Goal: Task Accomplishment & Management: Manage account settings

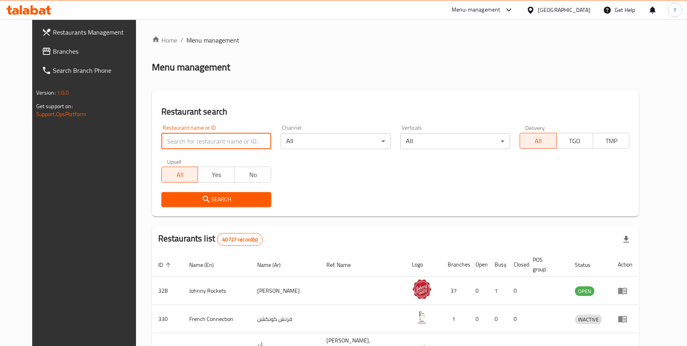
click at [207, 144] on input "search" at bounding box center [216, 141] width 110 height 16
type input "mcd"
click button "Search" at bounding box center [216, 199] width 110 height 15
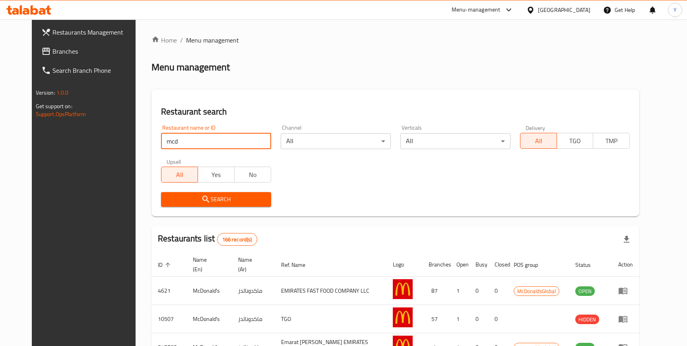
click at [568, 12] on div "[GEOGRAPHIC_DATA]" at bounding box center [564, 10] width 52 height 9
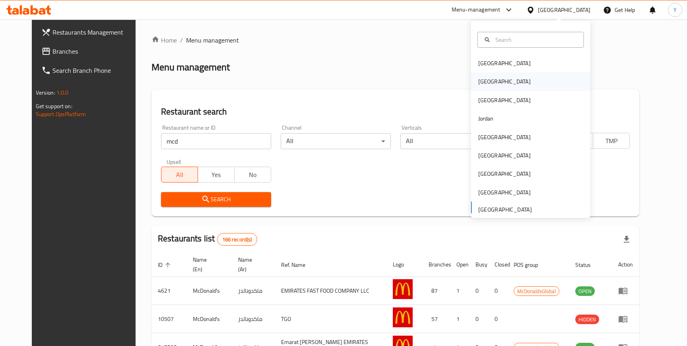
click at [495, 86] on div "Egypt" at bounding box center [504, 81] width 65 height 18
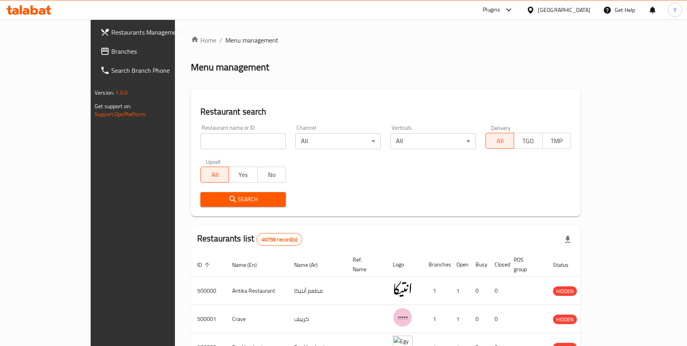
click at [221, 141] on input "search" at bounding box center [242, 141] width 85 height 16
click button "Search" at bounding box center [242, 199] width 85 height 15
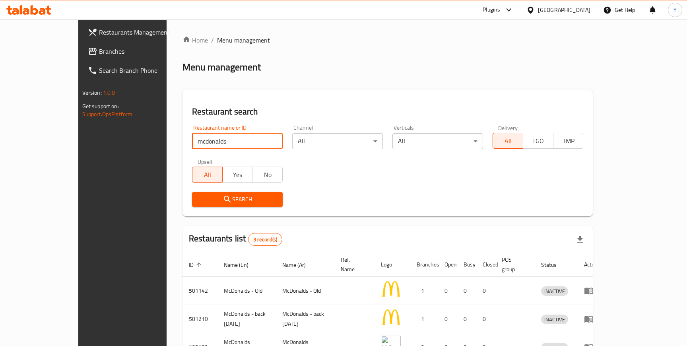
click at [192, 138] on input "mcdonalds" at bounding box center [237, 141] width 91 height 16
type input "mcd"
click button "Search" at bounding box center [237, 199] width 91 height 15
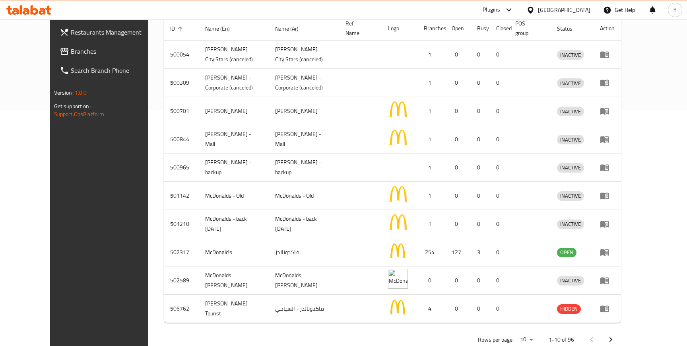
scroll to position [247, 0]
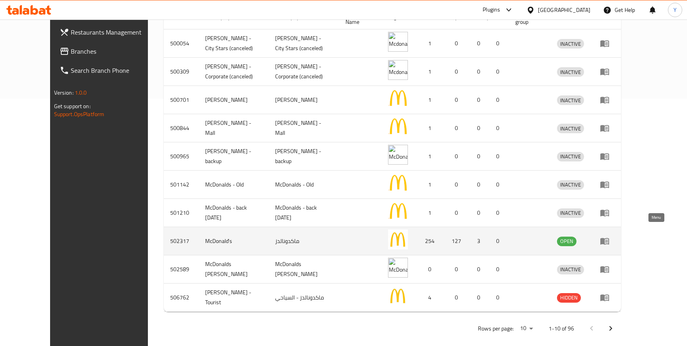
click at [609, 236] on icon "enhanced table" at bounding box center [605, 241] width 10 height 10
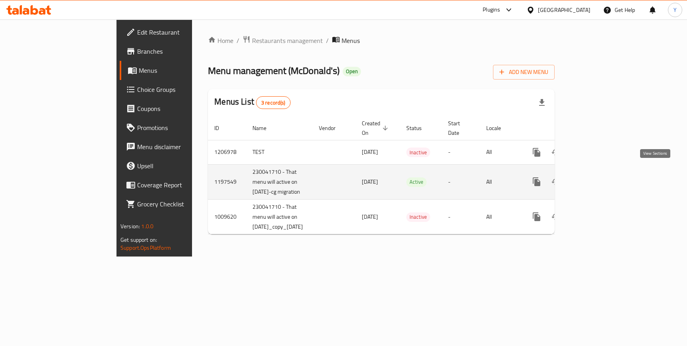
click at [597, 178] on icon "enhanced table" at bounding box center [593, 181] width 7 height 7
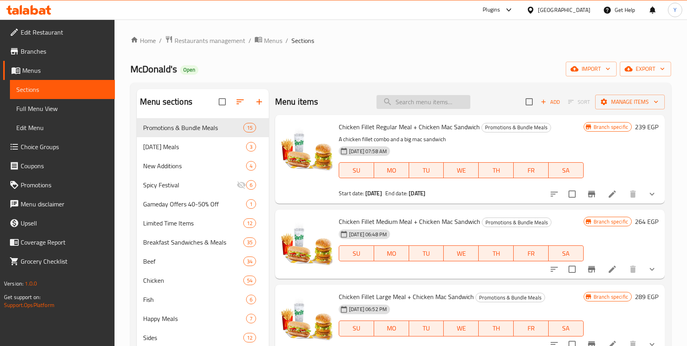
click at [417, 103] on input "search" at bounding box center [423, 102] width 94 height 14
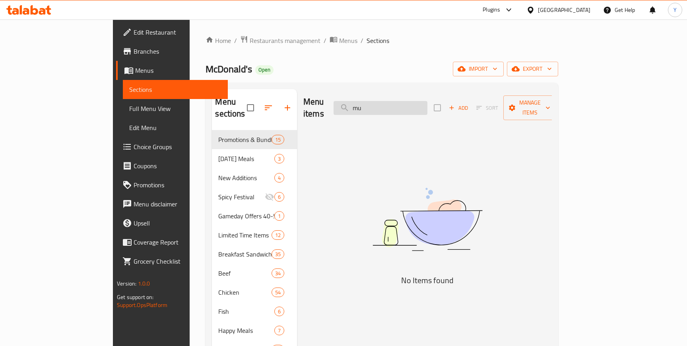
type input "m"
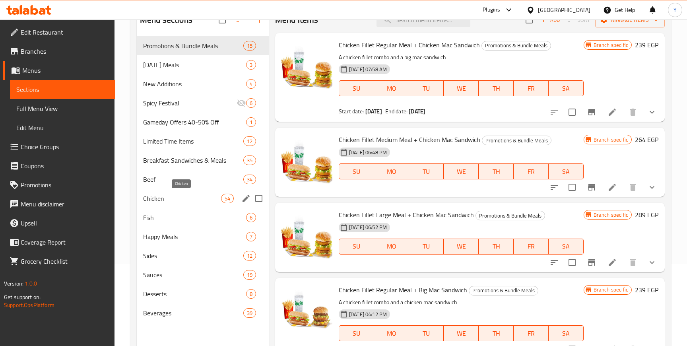
scroll to position [79, 0]
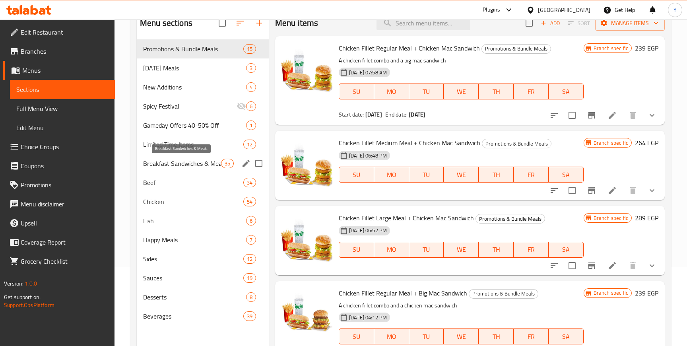
click at [195, 167] on span "Breakfast Sandwiches & Meals" at bounding box center [182, 164] width 78 height 10
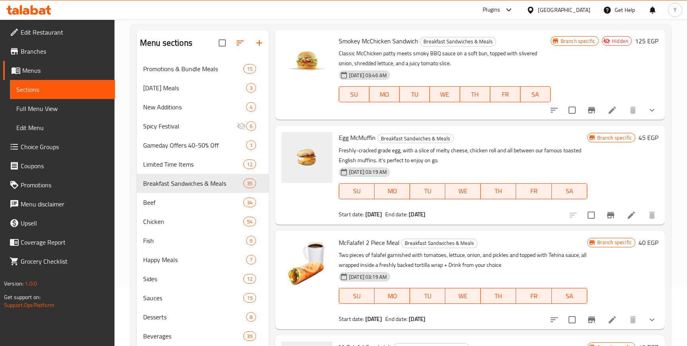
scroll to position [32, 0]
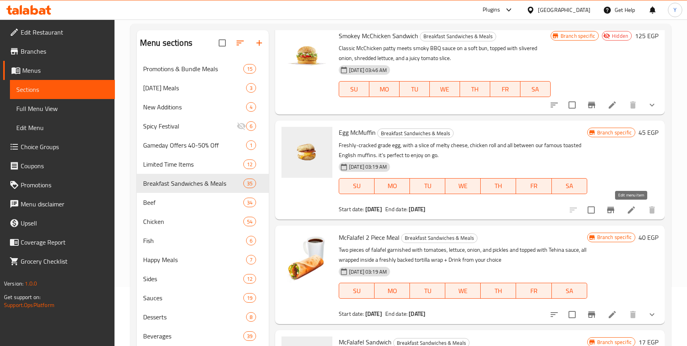
click at [631, 207] on icon at bounding box center [631, 210] width 10 height 10
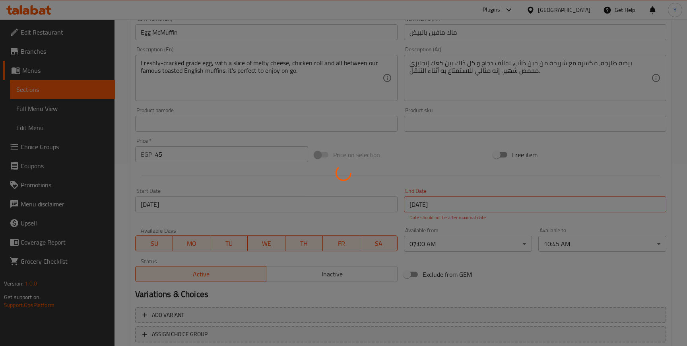
scroll to position [186, 0]
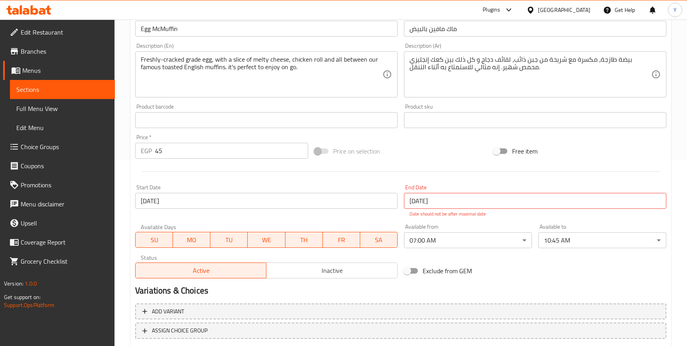
click at [538, 14] on div at bounding box center [532, 10] width 12 height 9
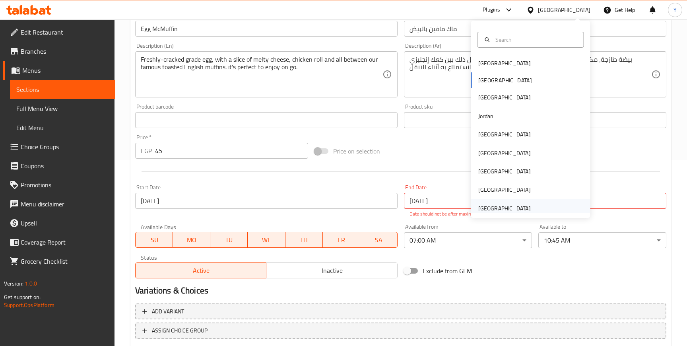
click at [494, 204] on div "[GEOGRAPHIC_DATA]" at bounding box center [504, 208] width 52 height 9
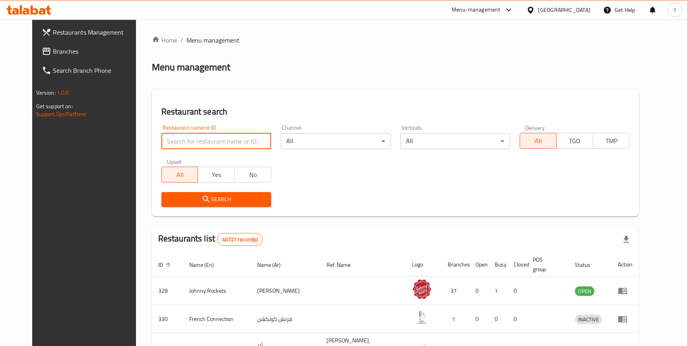
click at [193, 143] on input "search" at bounding box center [216, 141] width 110 height 16
type input "mcd"
click button "Search" at bounding box center [216, 199] width 110 height 15
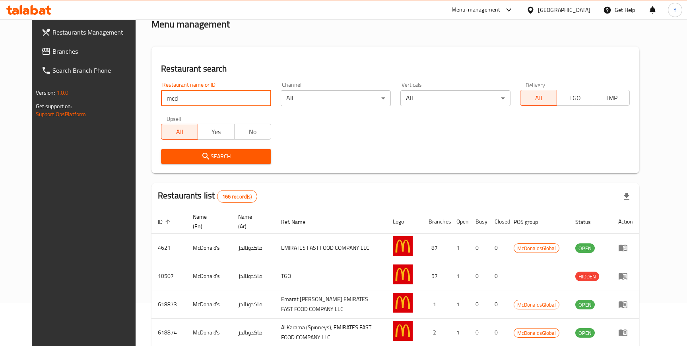
scroll to position [54, 0]
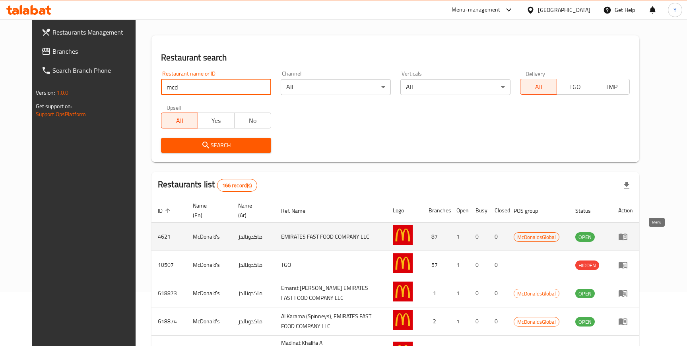
click at [627, 235] on icon "enhanced table" at bounding box center [622, 237] width 9 height 7
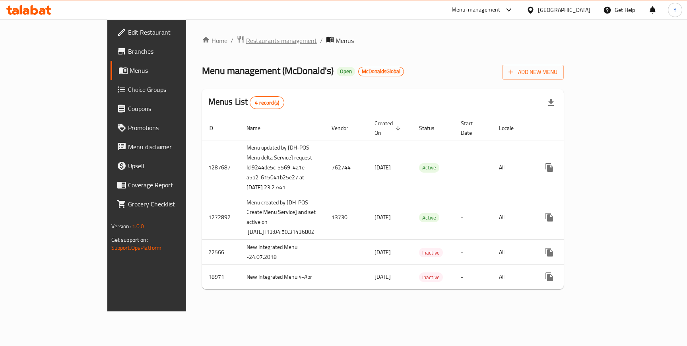
click at [246, 38] on span "Restaurants management" at bounding box center [281, 41] width 71 height 10
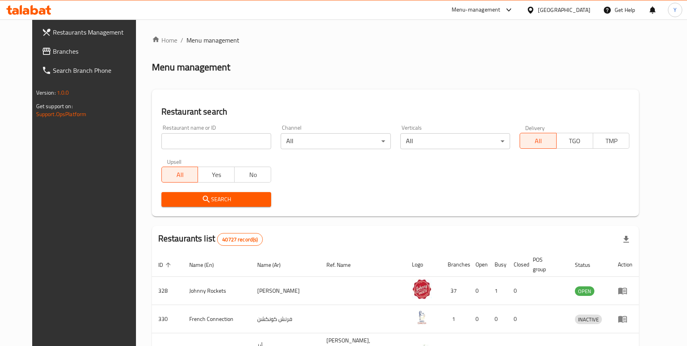
click at [219, 143] on input "search" at bounding box center [216, 141] width 110 height 16
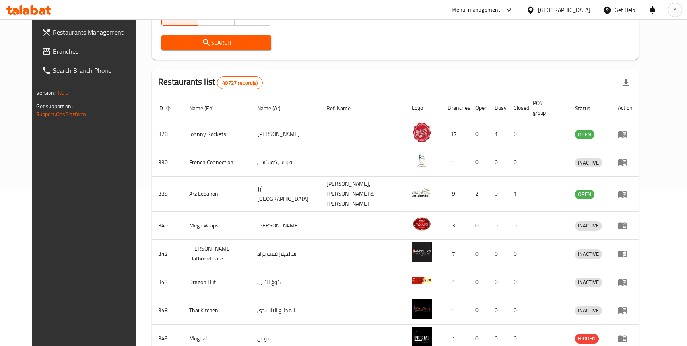
scroll to position [35, 0]
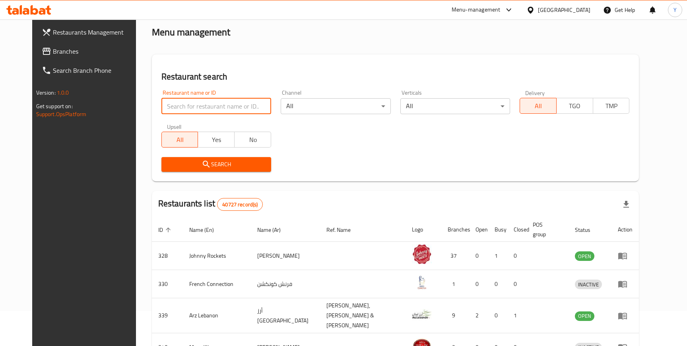
click at [210, 105] on input "search" at bounding box center [216, 106] width 110 height 16
type input "mcd"
click button "Search" at bounding box center [216, 164] width 110 height 15
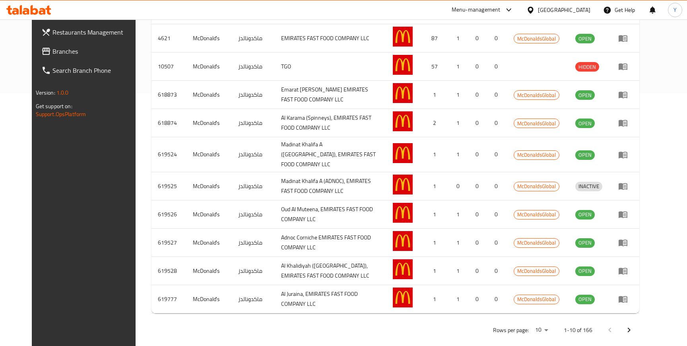
scroll to position [256, 0]
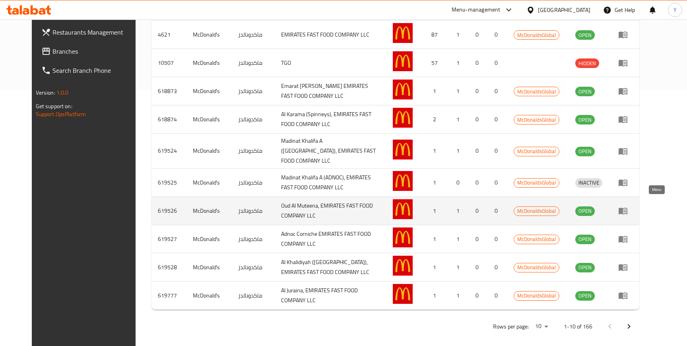
click at [627, 208] on icon "enhanced table" at bounding box center [622, 211] width 9 height 7
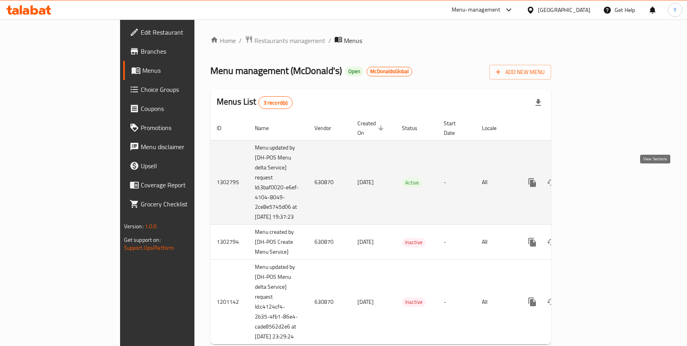
click at [593, 179] on icon "enhanced table" at bounding box center [589, 182] width 7 height 7
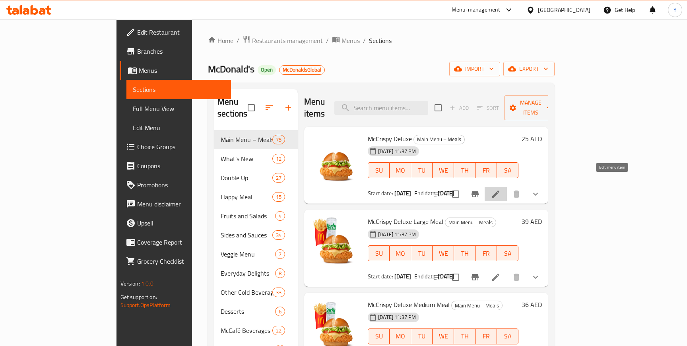
click at [500, 189] on icon at bounding box center [496, 194] width 10 height 10
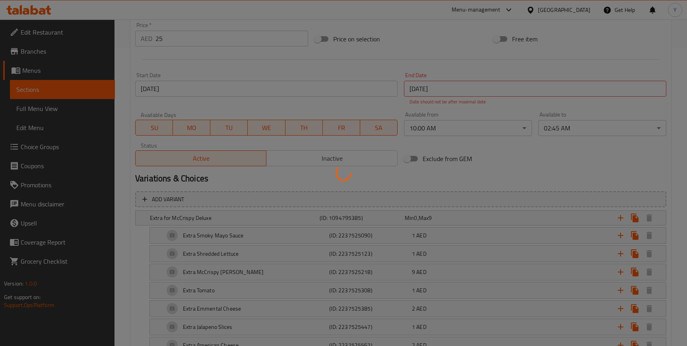
scroll to position [269, 0]
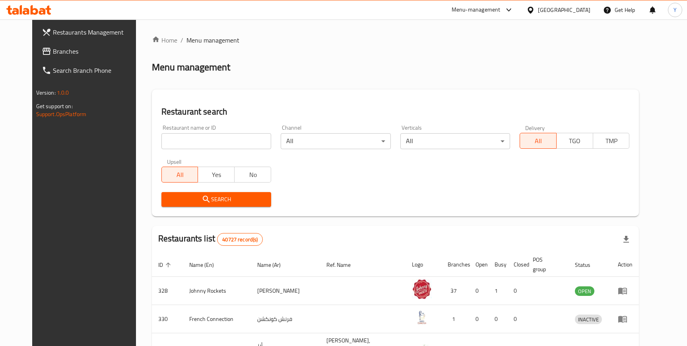
click at [61, 36] on span "Restaurants Management" at bounding box center [97, 32] width 88 height 10
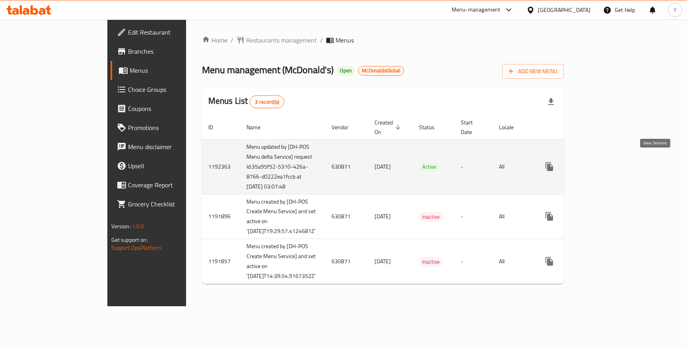
click at [611, 165] on icon "enhanced table" at bounding box center [607, 167] width 10 height 10
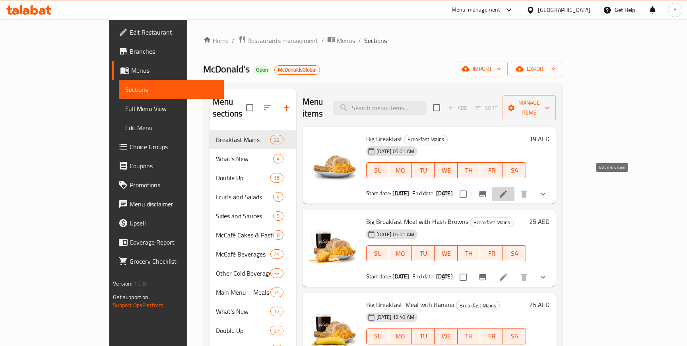
click at [508, 189] on icon at bounding box center [503, 194] width 10 height 10
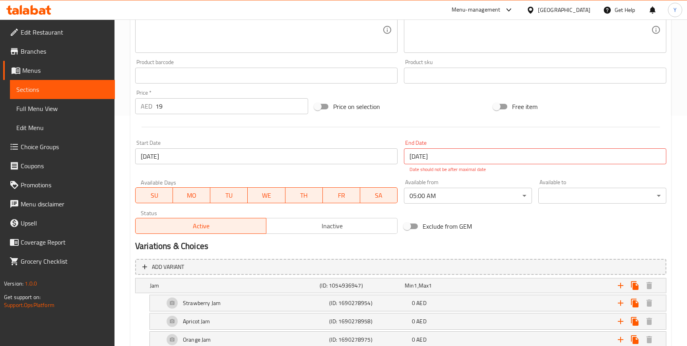
scroll to position [231, 0]
click at [548, 16] on div "[GEOGRAPHIC_DATA]" at bounding box center [558, 9] width 77 height 19
click at [552, 12] on div "[GEOGRAPHIC_DATA]" at bounding box center [564, 10] width 52 height 9
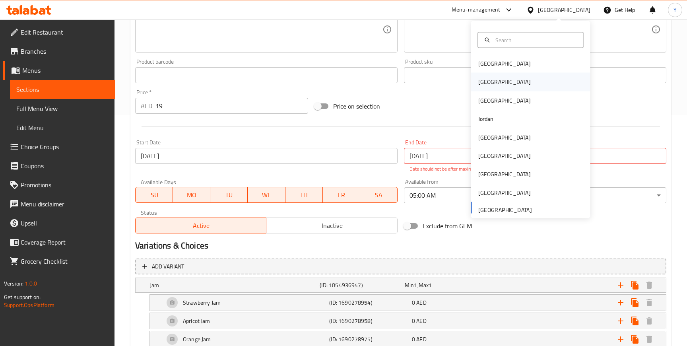
click at [495, 85] on div "Egypt" at bounding box center [504, 82] width 65 height 18
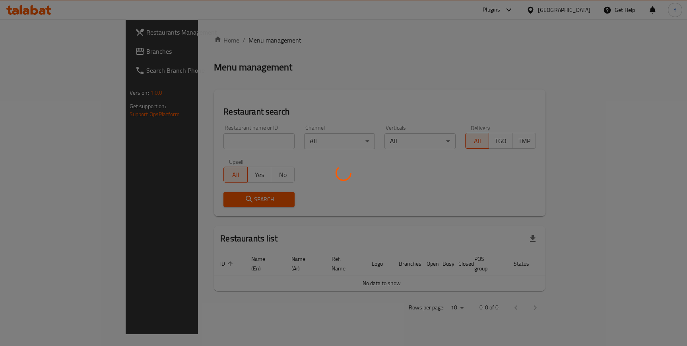
click at [38, 57] on div at bounding box center [343, 173] width 687 height 346
click at [38, 52] on div at bounding box center [343, 173] width 687 height 346
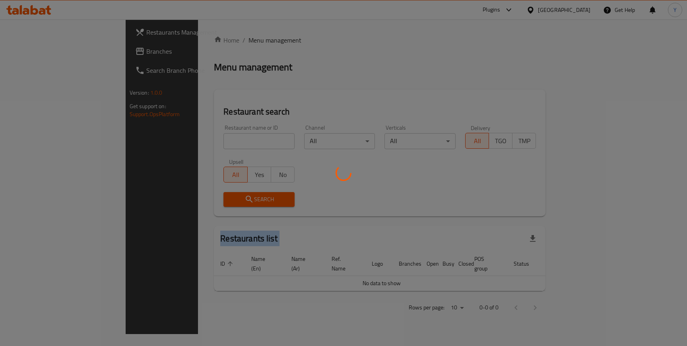
click at [38, 52] on div at bounding box center [343, 173] width 687 height 346
click at [268, 77] on div at bounding box center [343, 173] width 687 height 346
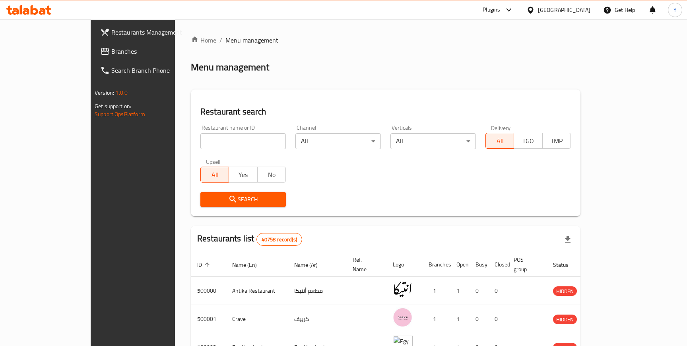
click at [200, 139] on input "search" at bounding box center [242, 141] width 85 height 16
type input "mcd"
click button "Search" at bounding box center [242, 199] width 85 height 15
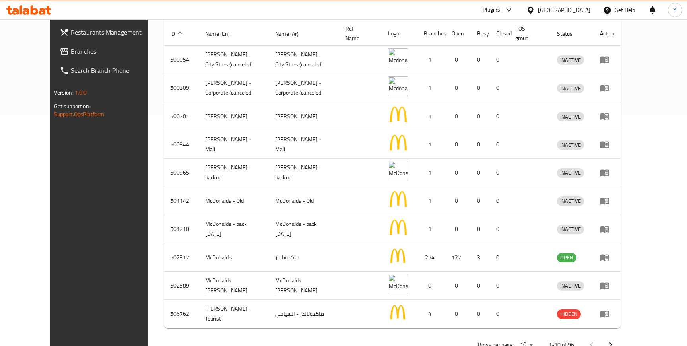
scroll to position [247, 0]
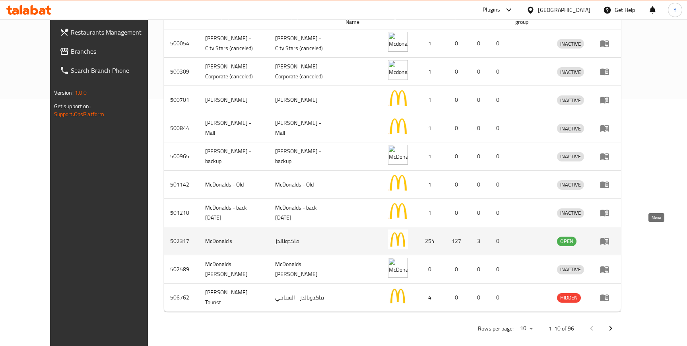
click at [609, 236] on icon "enhanced table" at bounding box center [605, 241] width 10 height 10
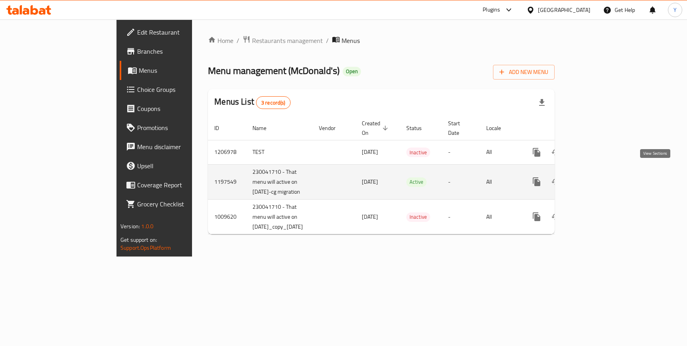
click at [597, 178] on icon "enhanced table" at bounding box center [593, 181] width 7 height 7
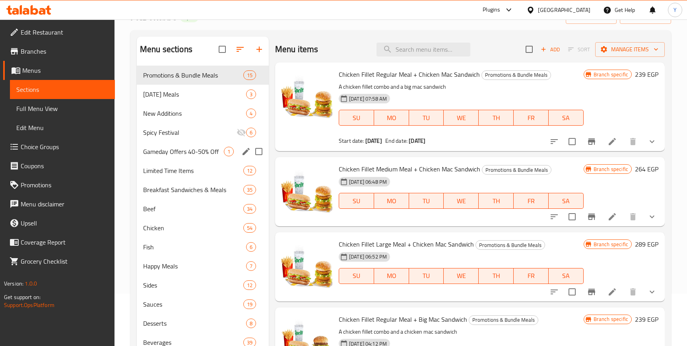
scroll to position [53, 0]
click at [182, 188] on span "Breakfast Sandwiches & Meals" at bounding box center [193, 189] width 100 height 10
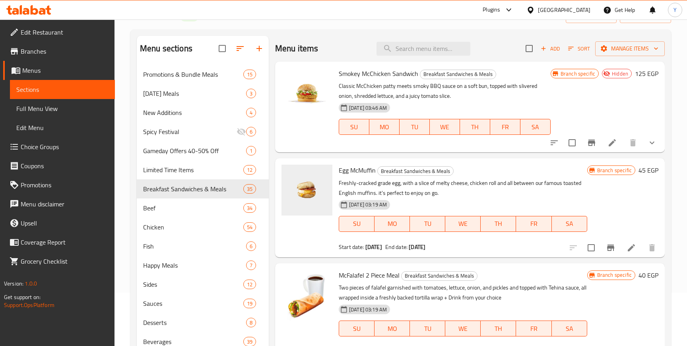
click at [612, 148] on li at bounding box center [612, 143] width 22 height 14
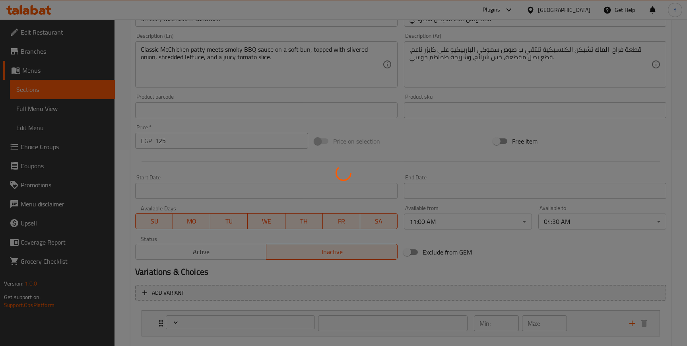
scroll to position [196, 0]
type input "اختيار النكهة:"
type input "1"
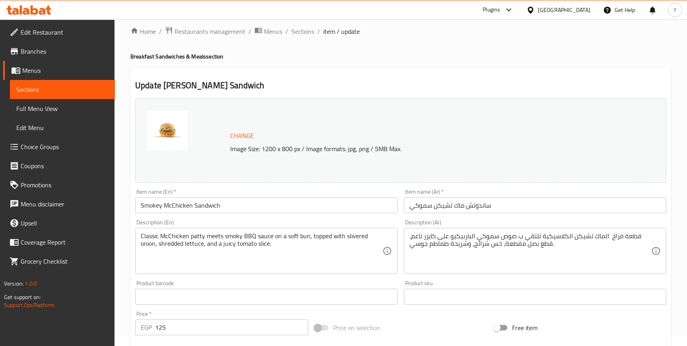
scroll to position [0, 0]
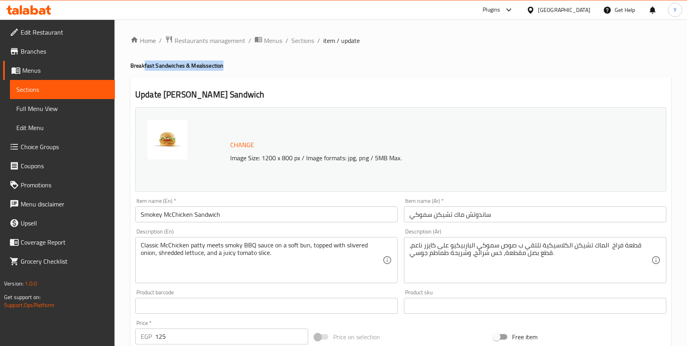
drag, startPoint x: 144, startPoint y: 65, endPoint x: 221, endPoint y: 66, distance: 76.7
click at [221, 66] on h4 "Breakfast Sandwiches & Meals section" at bounding box center [400, 66] width 540 height 8
click at [261, 39] on span "breadcrumb" at bounding box center [259, 40] width 10 height 10
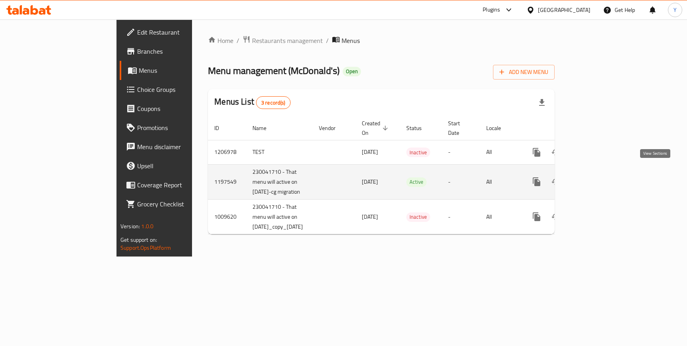
click at [599, 177] on icon "enhanced table" at bounding box center [594, 182] width 10 height 10
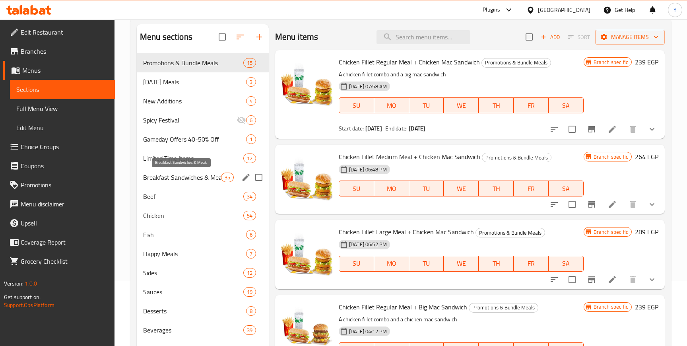
scroll to position [66, 0]
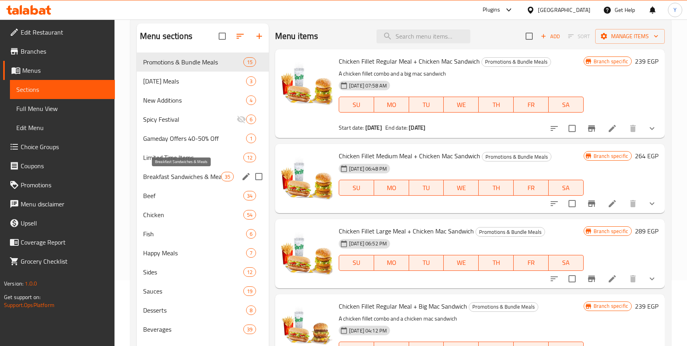
click at [186, 178] on span "Breakfast Sandwiches & Meals" at bounding box center [182, 177] width 78 height 10
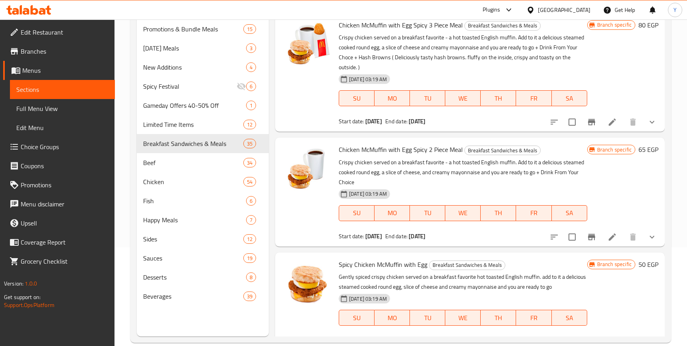
scroll to position [394, 0]
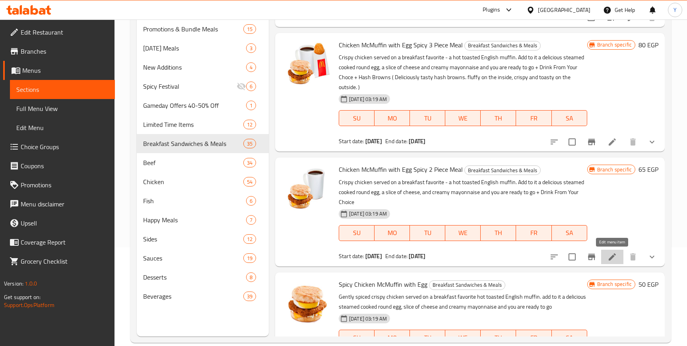
click at [612, 254] on icon at bounding box center [612, 257] width 10 height 10
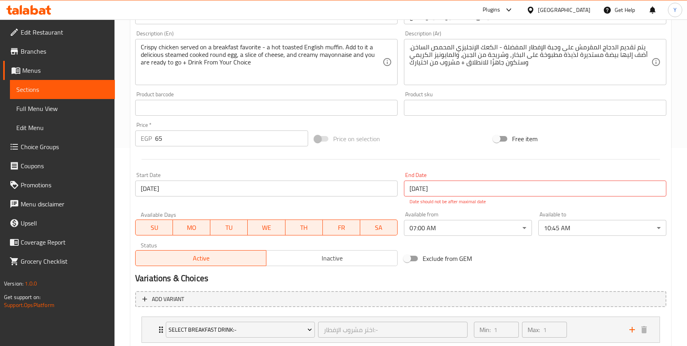
scroll to position [200, 0]
click at [584, 11] on div "Egypt" at bounding box center [564, 10] width 52 height 9
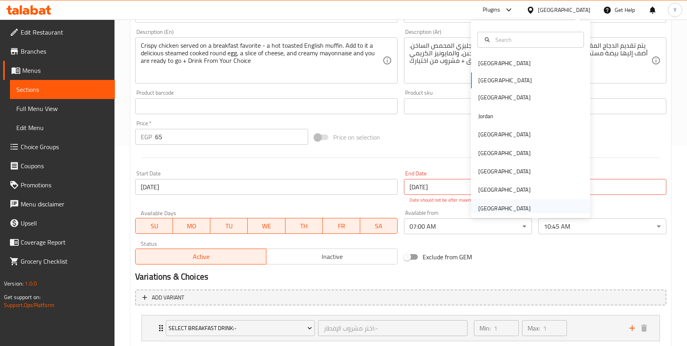
click at [498, 204] on div "[GEOGRAPHIC_DATA]" at bounding box center [504, 208] width 52 height 9
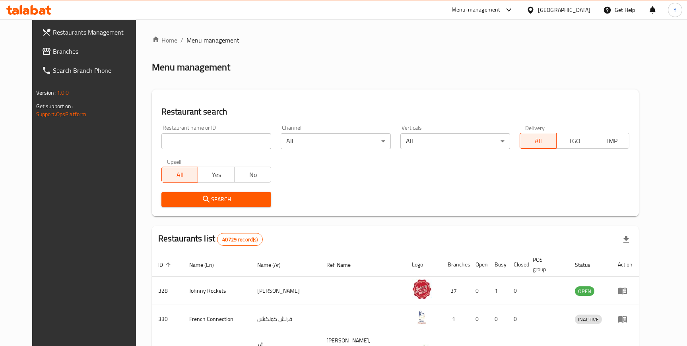
click at [53, 56] on span "Branches" at bounding box center [97, 51] width 88 height 10
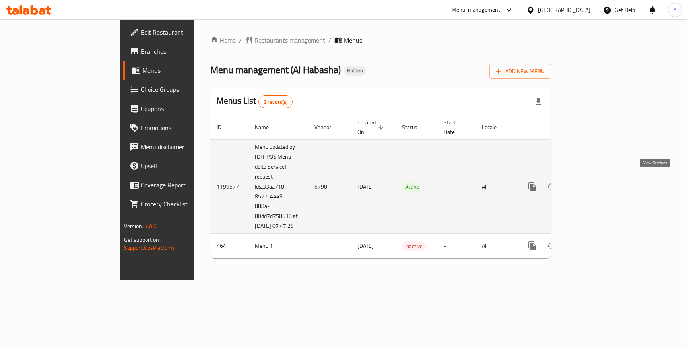
click at [599, 188] on link "enhanced table" at bounding box center [589, 186] width 19 height 19
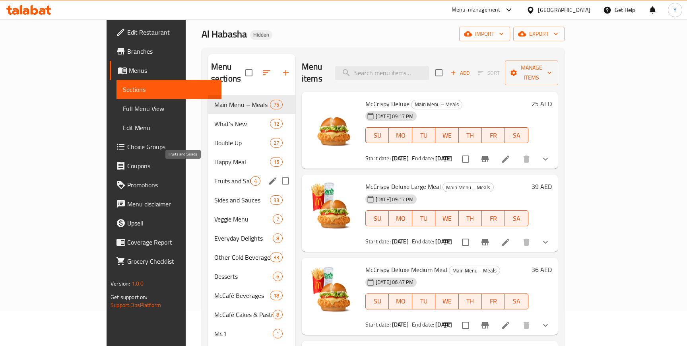
scroll to position [28, 0]
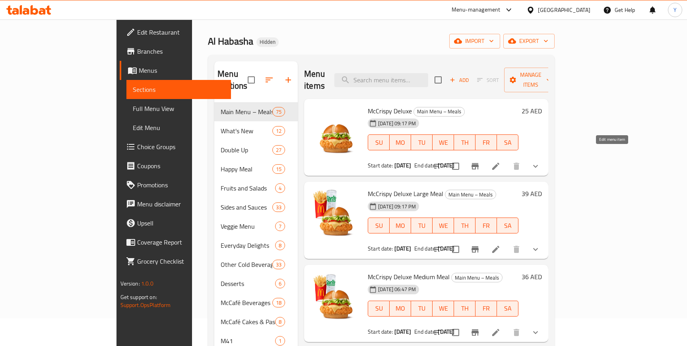
click at [499, 163] on icon at bounding box center [495, 166] width 7 height 7
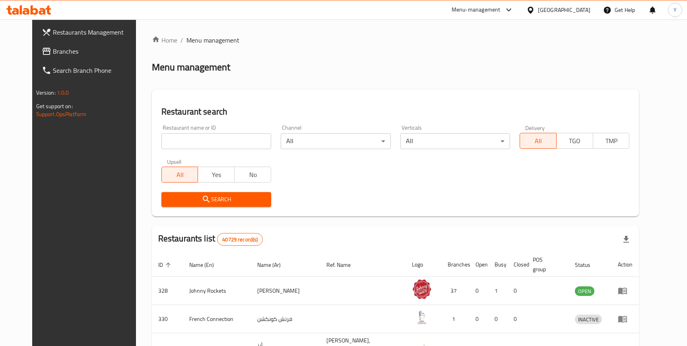
click at [53, 55] on span "Branches" at bounding box center [97, 51] width 88 height 10
